Goal: Task Accomplishment & Management: Complete application form

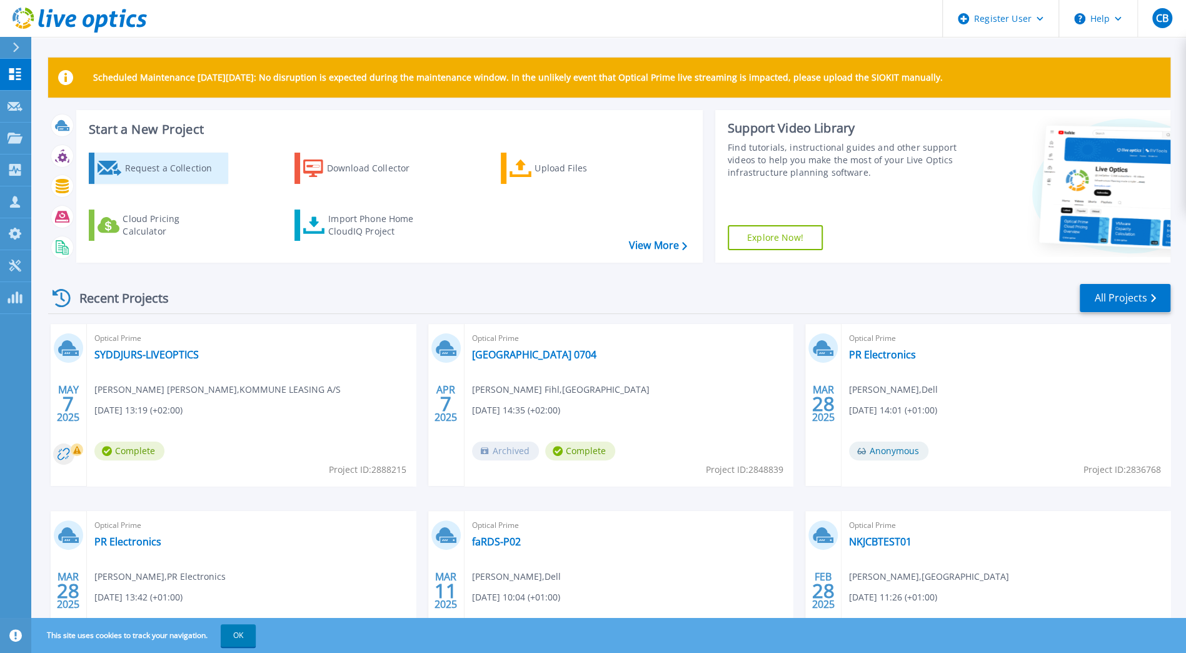
click at [146, 171] on div "Request a Collection" at bounding box center [174, 168] width 100 height 25
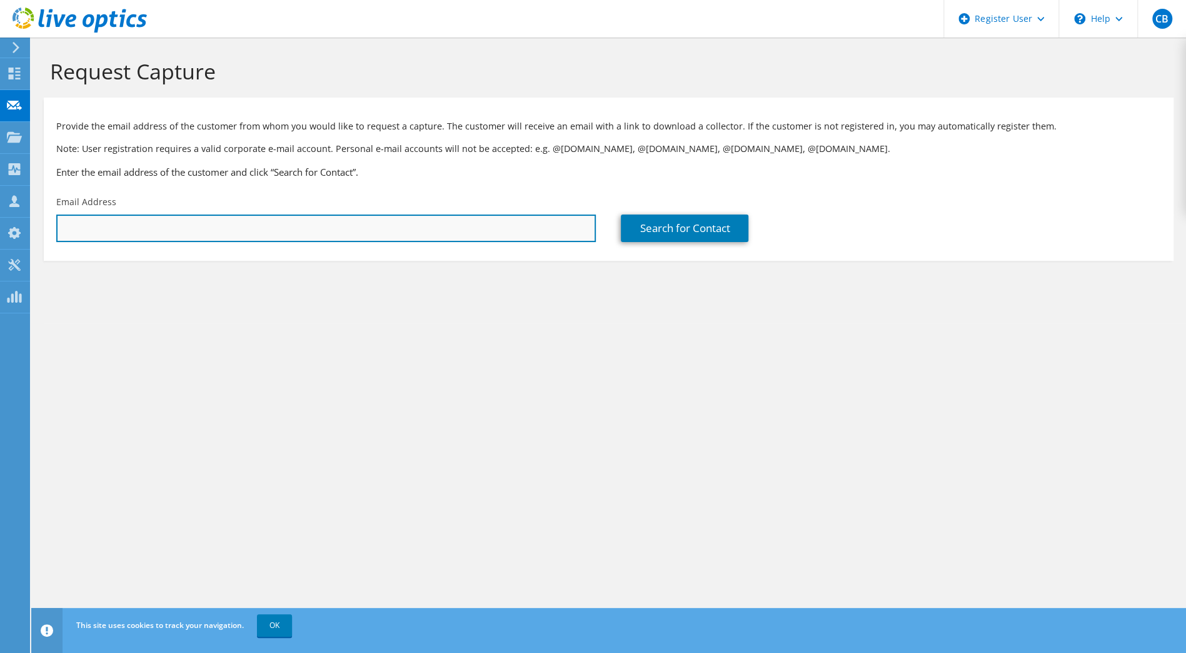
click at [163, 220] on input "text" at bounding box center [326, 228] width 540 height 28
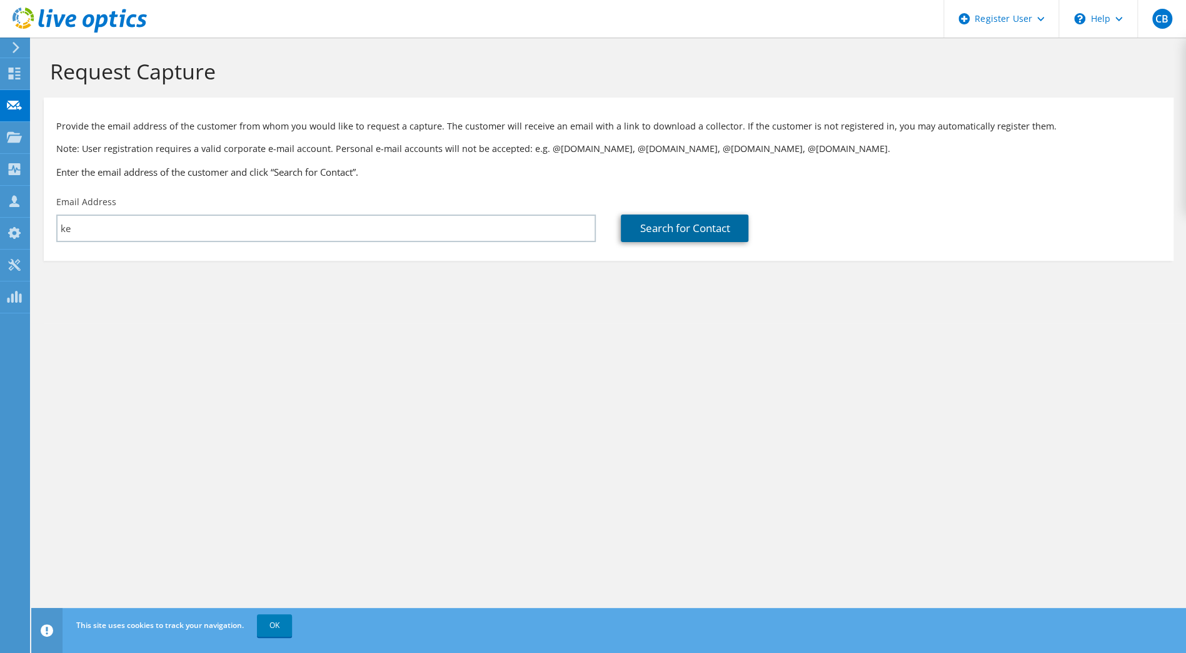
click at [652, 237] on link "Search for Contact" at bounding box center [685, 228] width 128 height 28
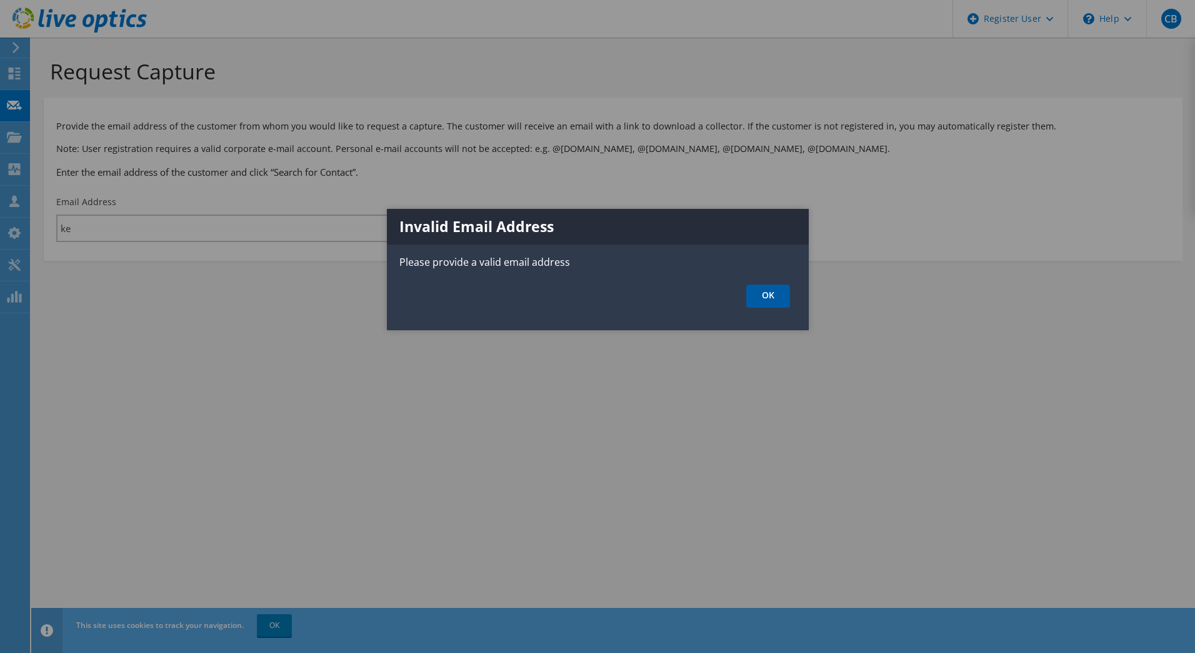
click at [758, 293] on link "OK" at bounding box center [768, 295] width 44 height 23
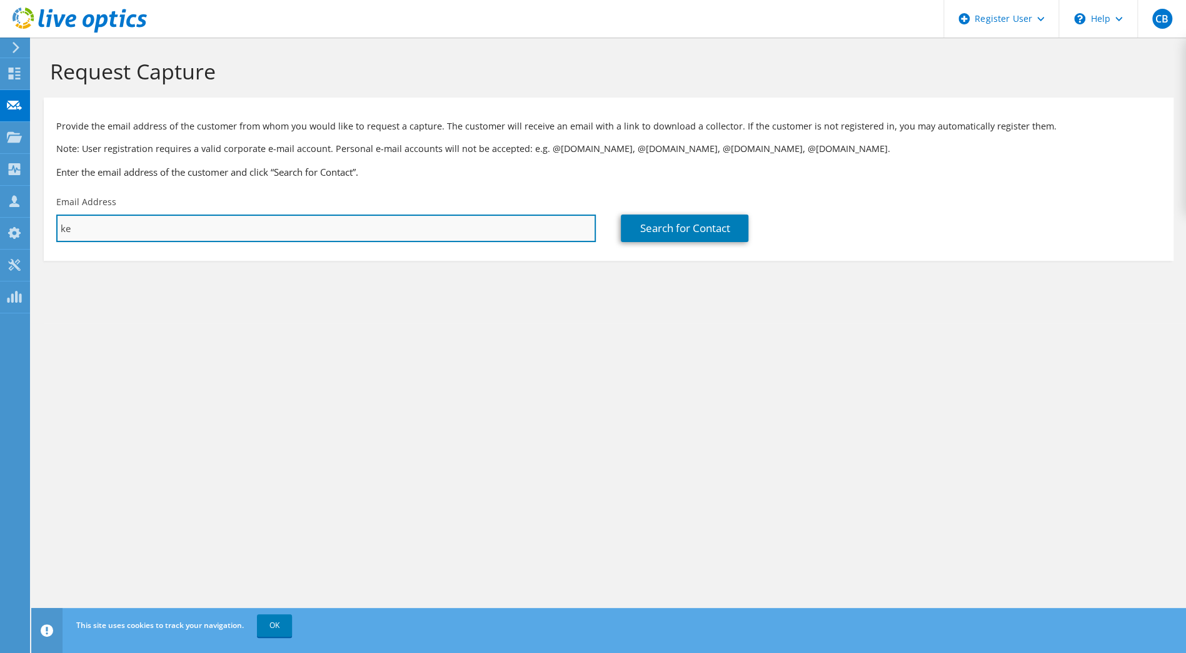
click at [86, 225] on input "ke" at bounding box center [326, 228] width 540 height 28
type input "kejoh@slagelse.dk"
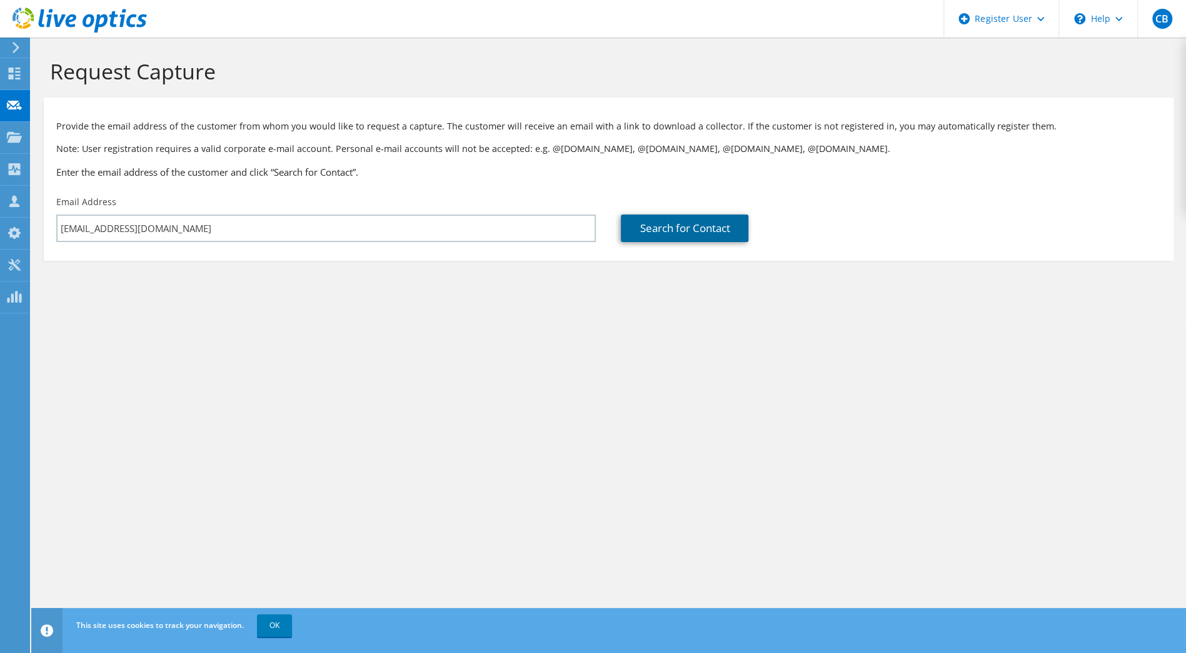
click at [689, 224] on link "Search for Contact" at bounding box center [685, 228] width 128 height 28
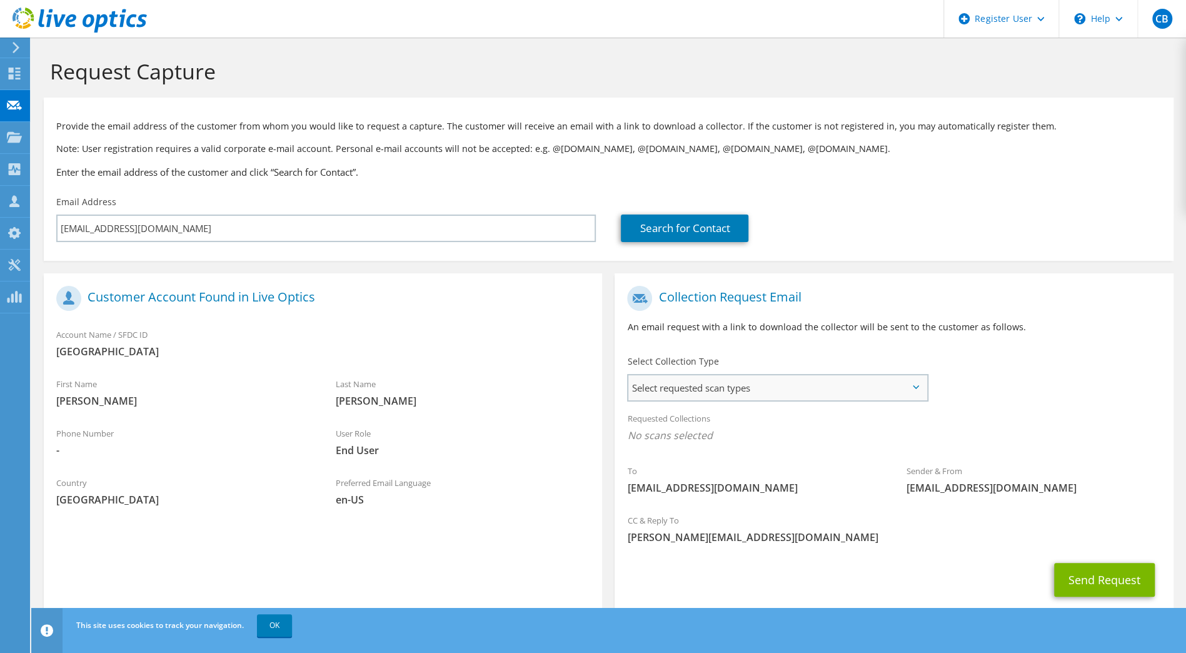
click at [705, 396] on span "Select requested scan types" at bounding box center [777, 387] width 298 height 25
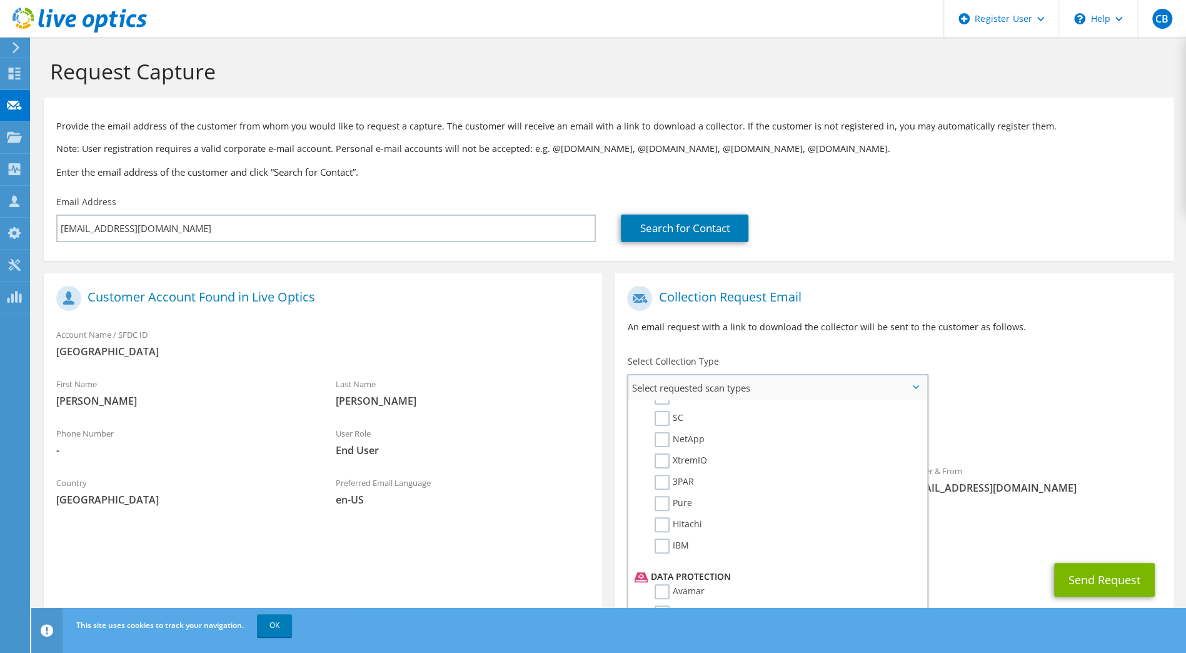
scroll to position [438, 0]
